Goal: Use online tool/utility: Utilize a website feature to perform a specific function

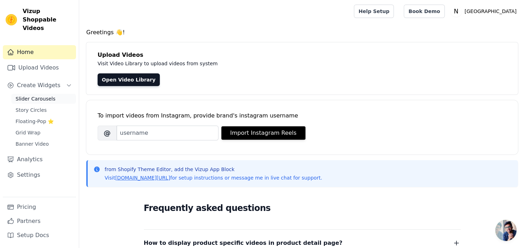
click at [40, 95] on span "Slider Carousels" at bounding box center [36, 98] width 40 height 7
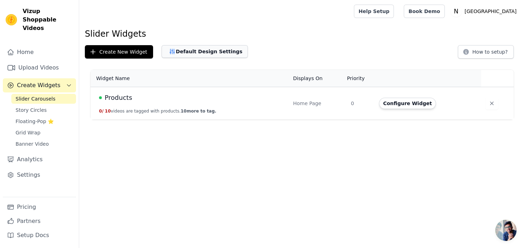
click at [194, 50] on button "Default Design Settings" at bounding box center [205, 51] width 86 height 13
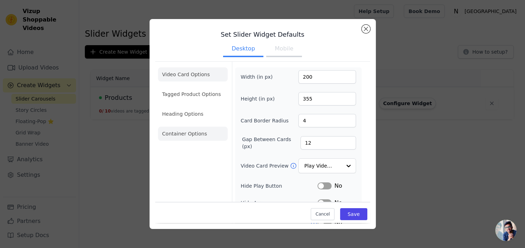
click at [171, 134] on li "Container Options" at bounding box center [193, 134] width 70 height 14
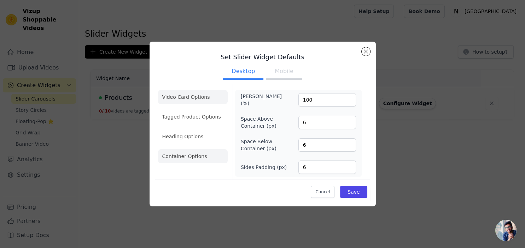
click at [192, 110] on li "Video Card Options" at bounding box center [193, 117] width 70 height 14
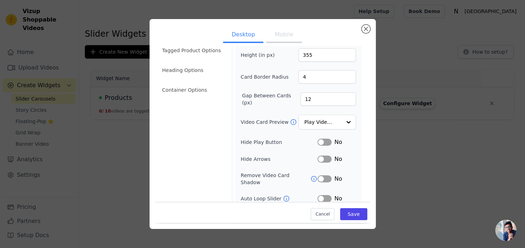
scroll to position [77, 0]
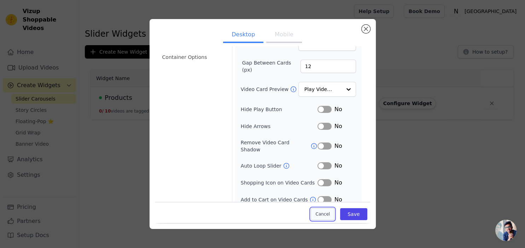
click at [320, 214] on button "Cancel" at bounding box center [323, 215] width 24 height 12
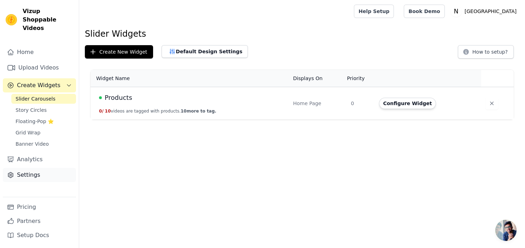
click at [27, 168] on link "Settings" at bounding box center [39, 175] width 73 height 14
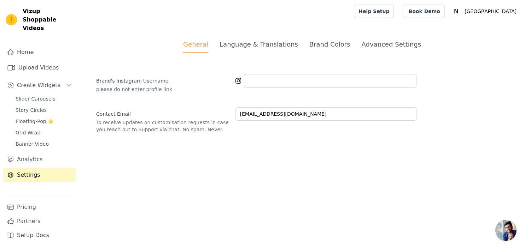
click at [380, 43] on div "Advanced Settings" at bounding box center [390, 45] width 59 height 10
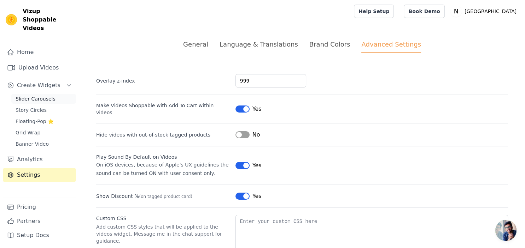
click at [32, 95] on span "Slider Carousels" at bounding box center [36, 98] width 40 height 7
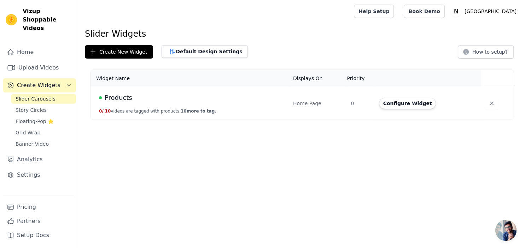
click at [116, 97] on span "Products" at bounding box center [119, 98] width 28 height 10
